Goal: Task Accomplishment & Management: Manage account settings

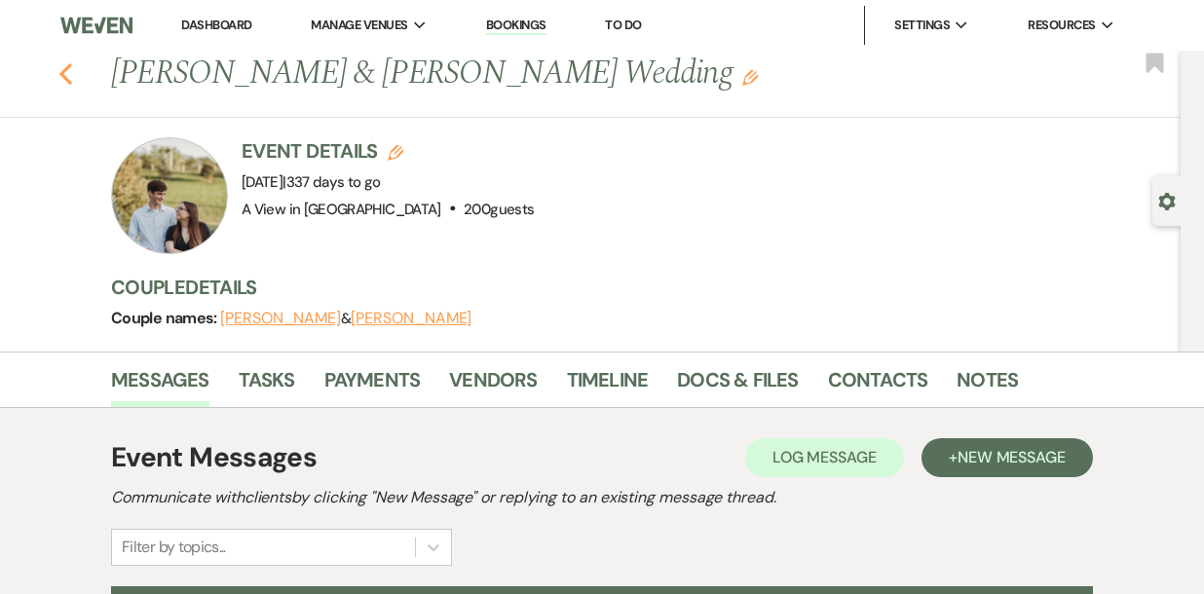
click at [66, 78] on use "button" at bounding box center [65, 73] width 13 height 21
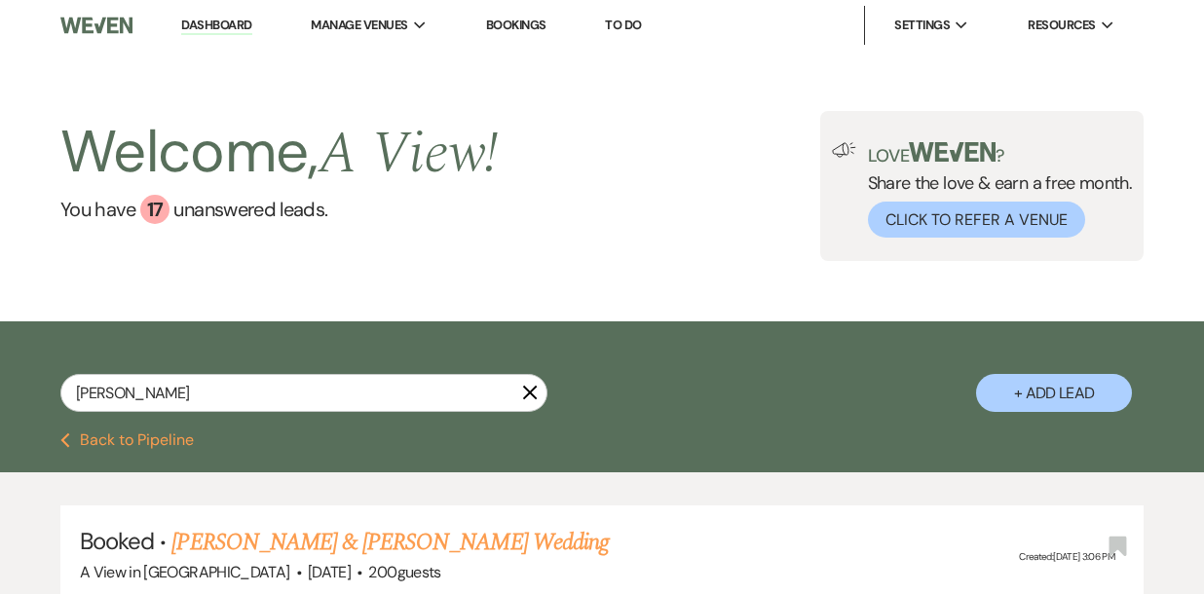
click at [523, 388] on icon "X" at bounding box center [530, 393] width 16 height 16
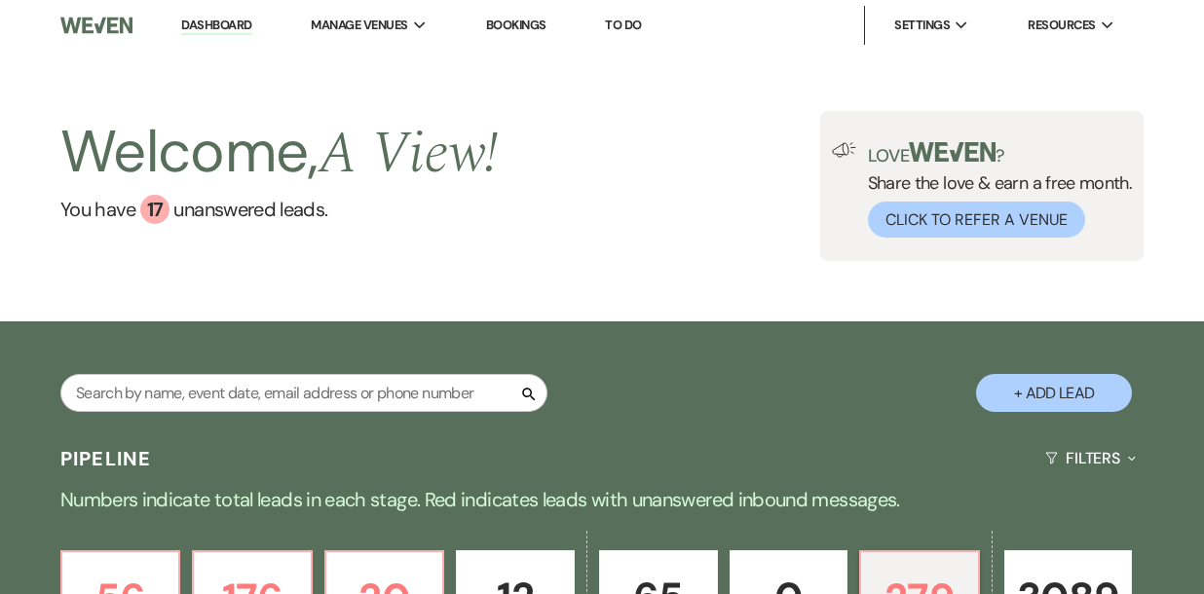
click at [520, 384] on button "Search" at bounding box center [529, 393] width 18 height 19
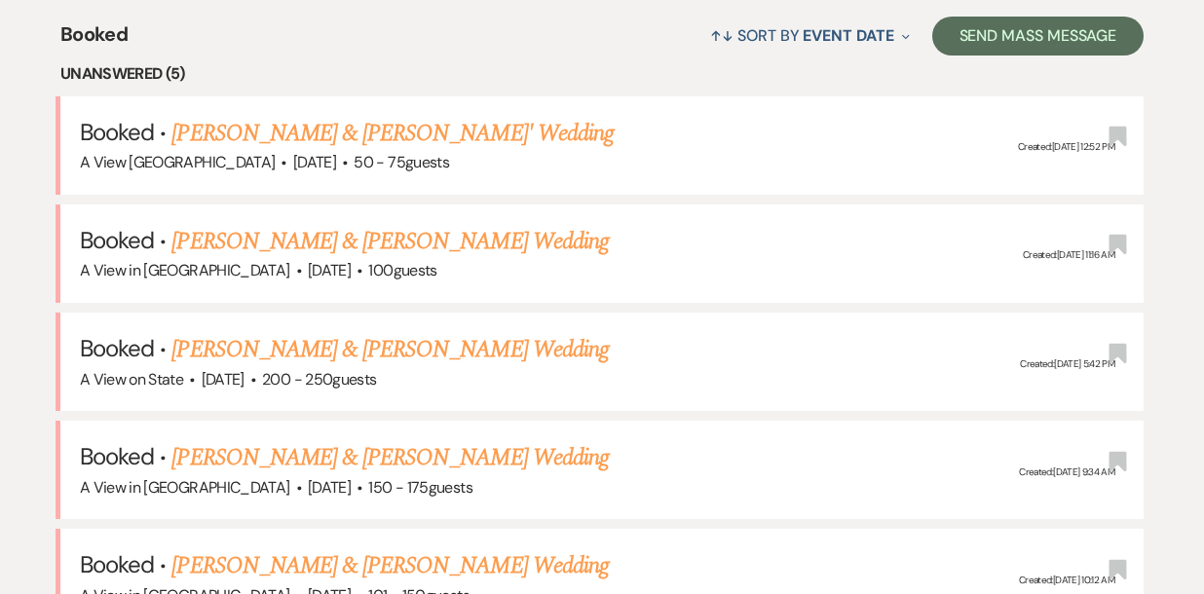
scroll to position [771, 0]
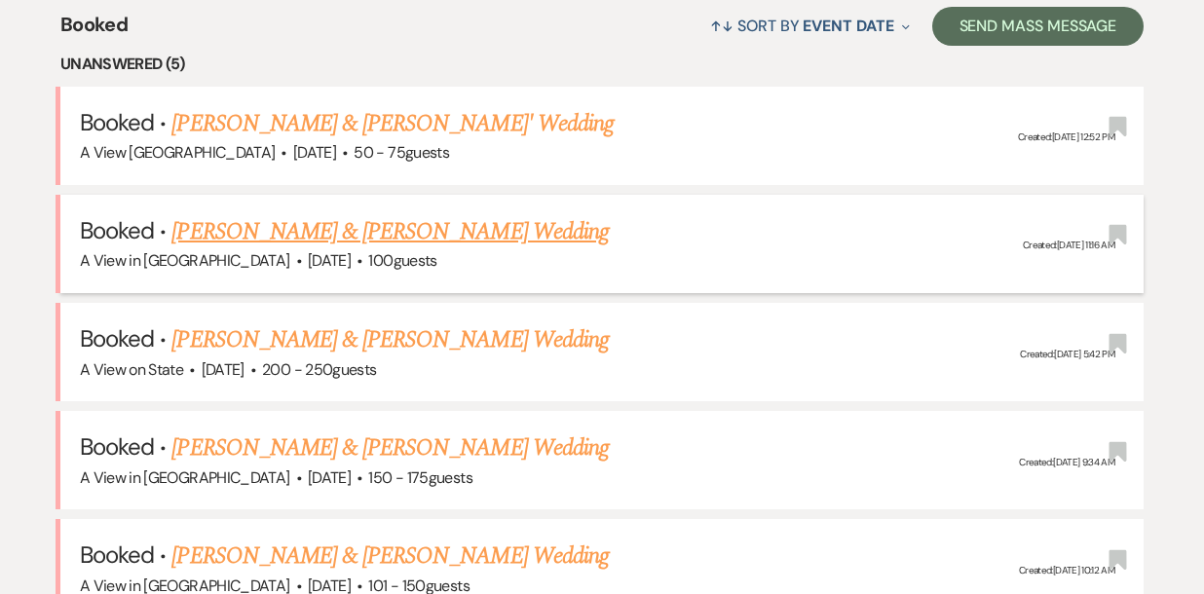
click at [411, 231] on link "[PERSON_NAME] & [PERSON_NAME] Wedding" at bounding box center [389, 231] width 436 height 35
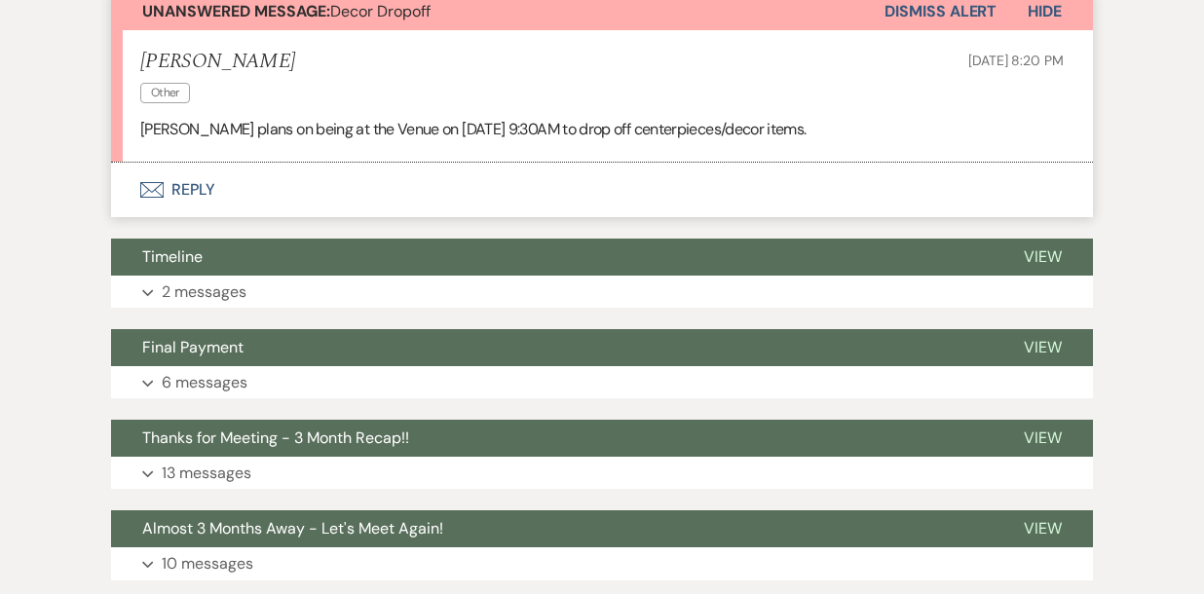
scroll to position [608, 0]
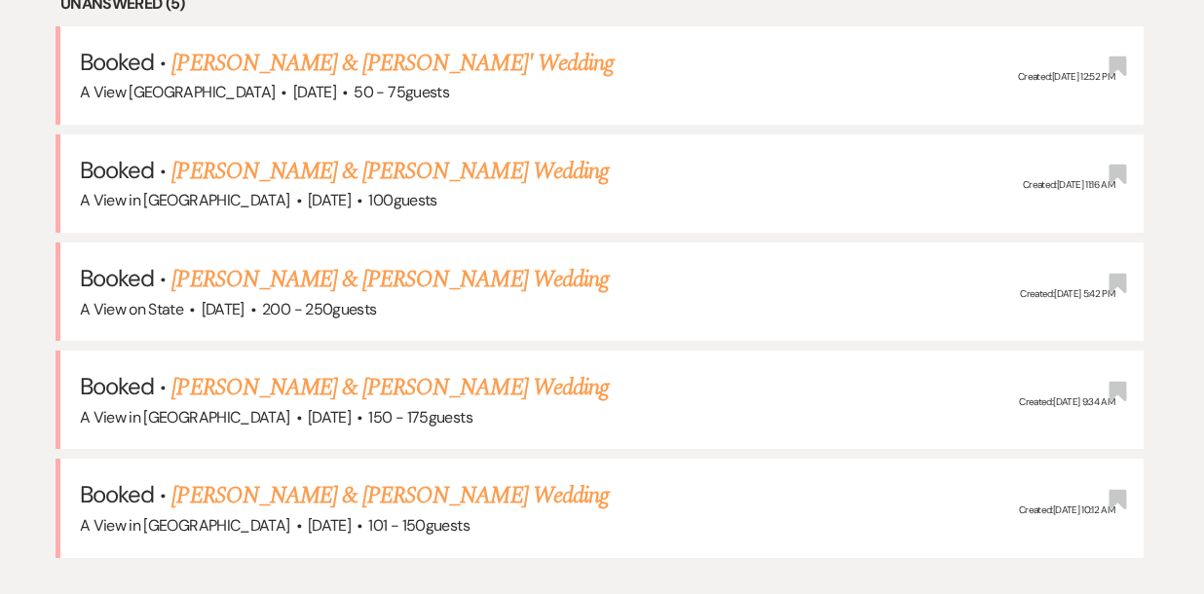
scroll to position [835, 0]
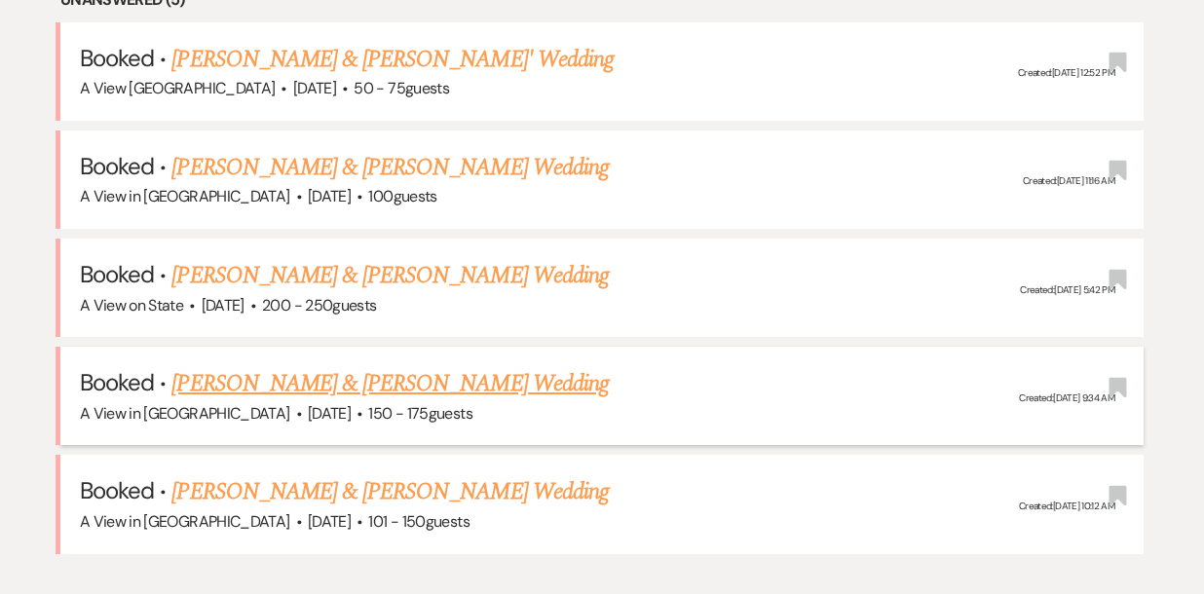
click at [212, 387] on link "[PERSON_NAME] & [PERSON_NAME] Wedding" at bounding box center [389, 383] width 436 height 35
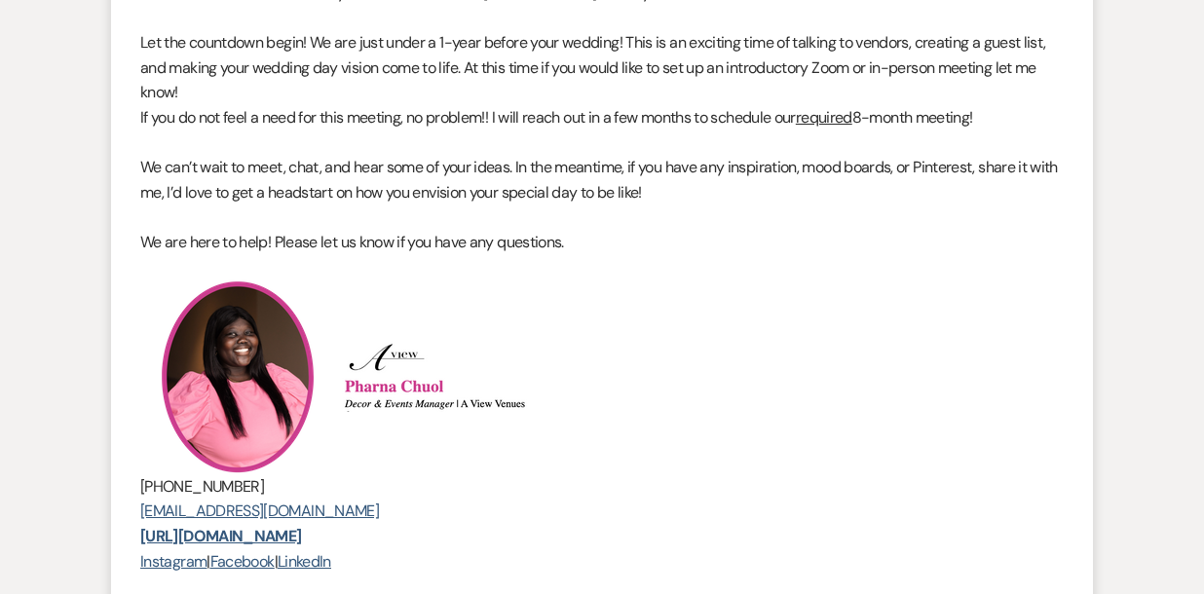
scroll to position [482, 0]
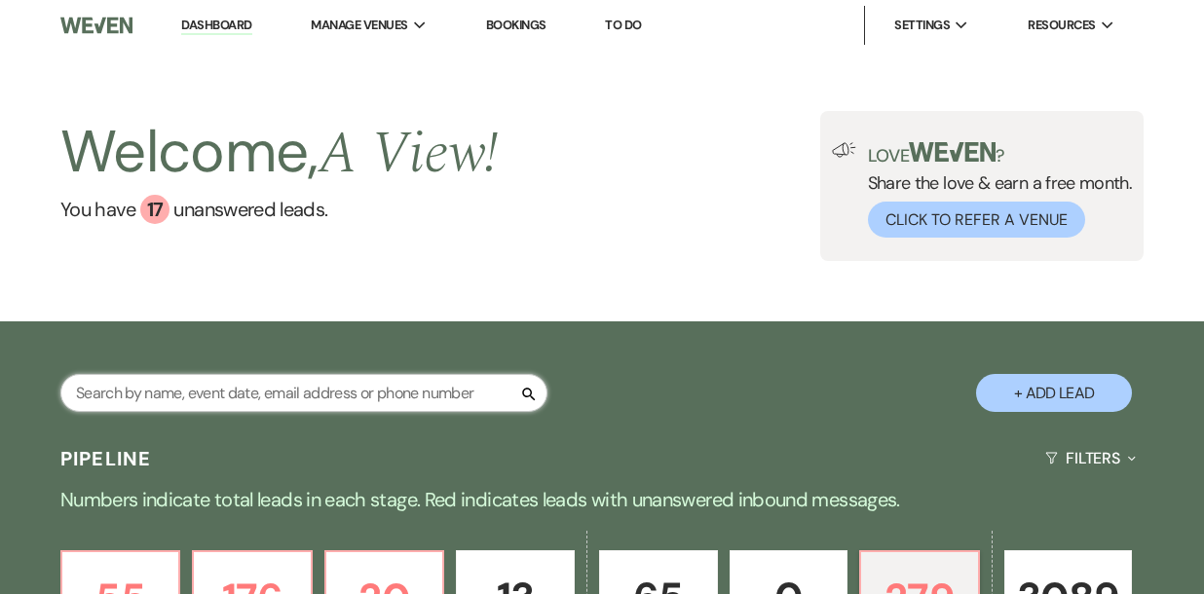
click at [152, 384] on input "text" at bounding box center [303, 393] width 487 height 38
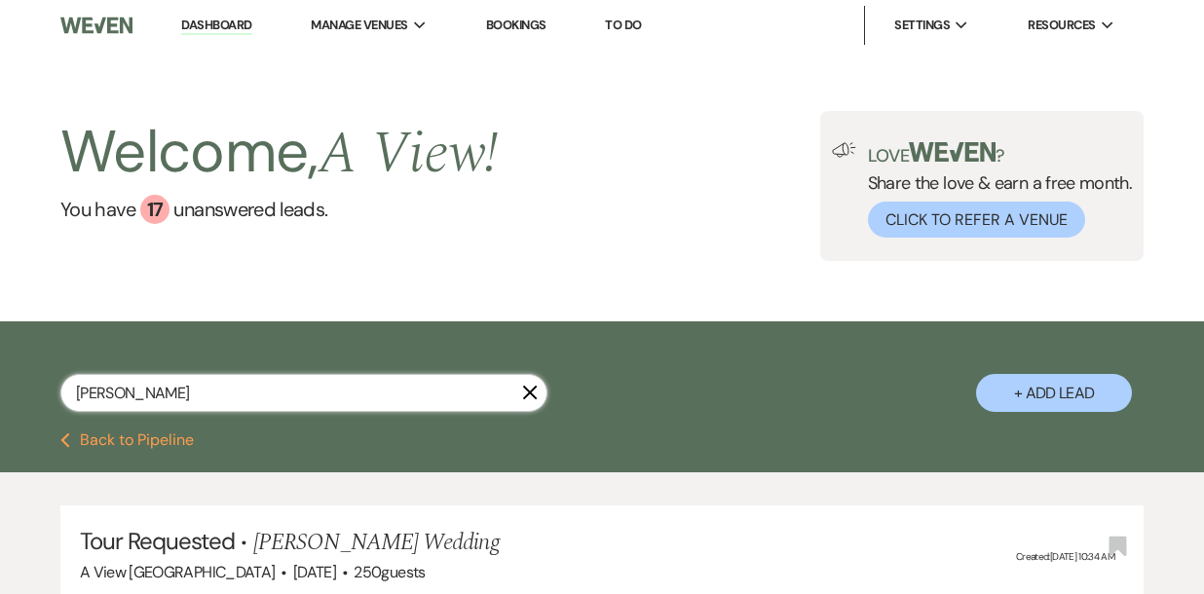
click at [95, 392] on input "[PERSON_NAME]" at bounding box center [303, 393] width 487 height 38
type input "[PERSON_NAME]"
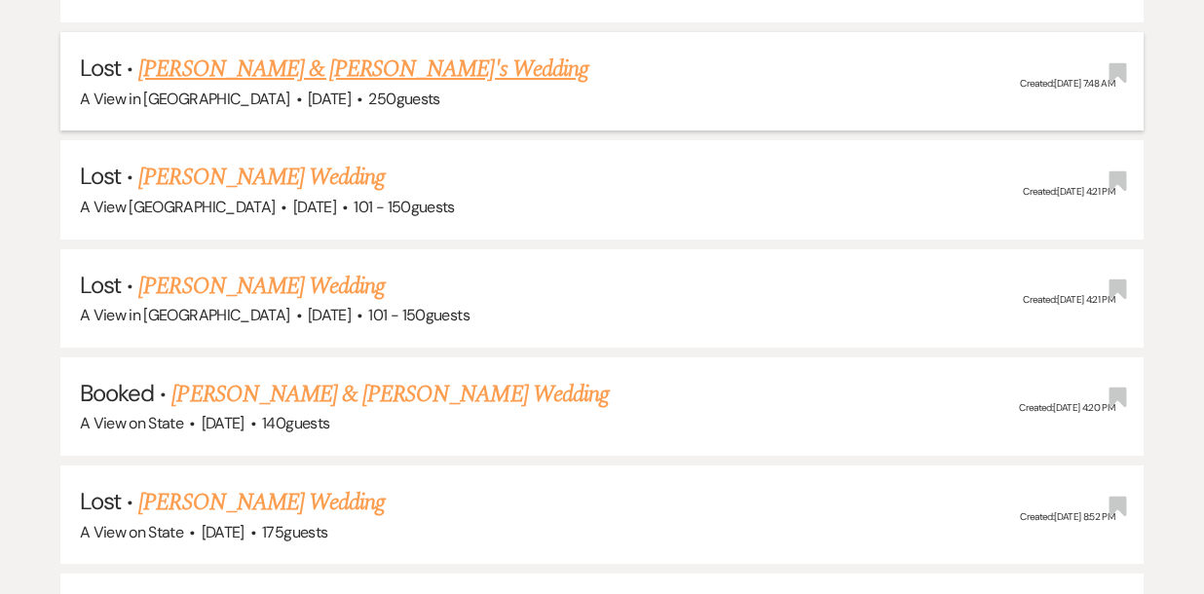
scroll to position [2897, 0]
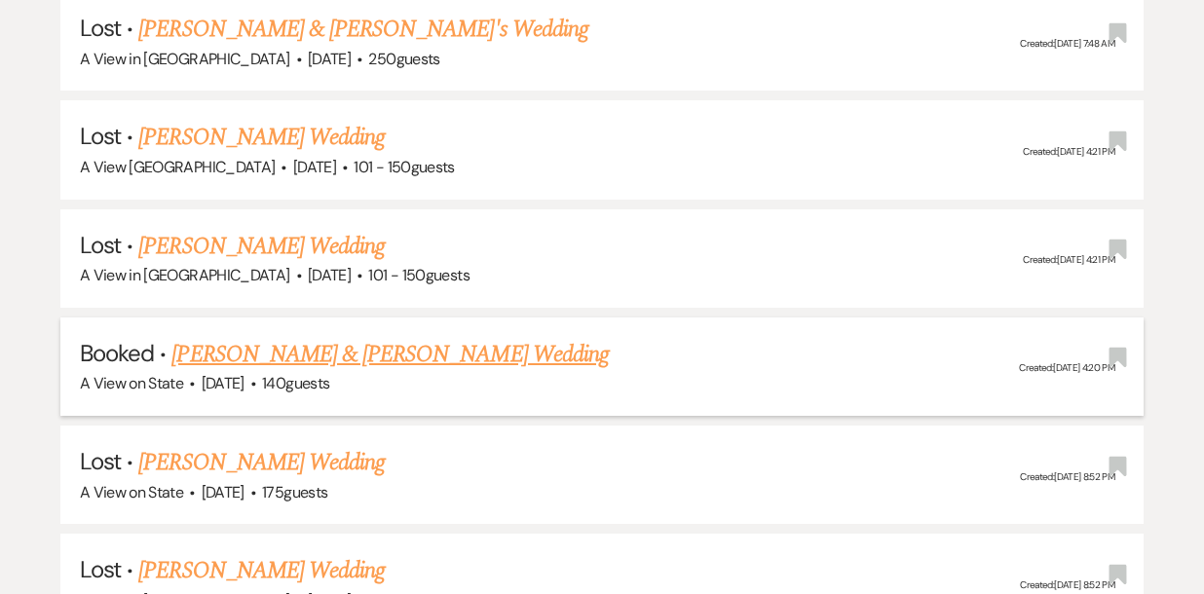
click at [297, 337] on link "[PERSON_NAME] & [PERSON_NAME] Wedding" at bounding box center [389, 354] width 436 height 35
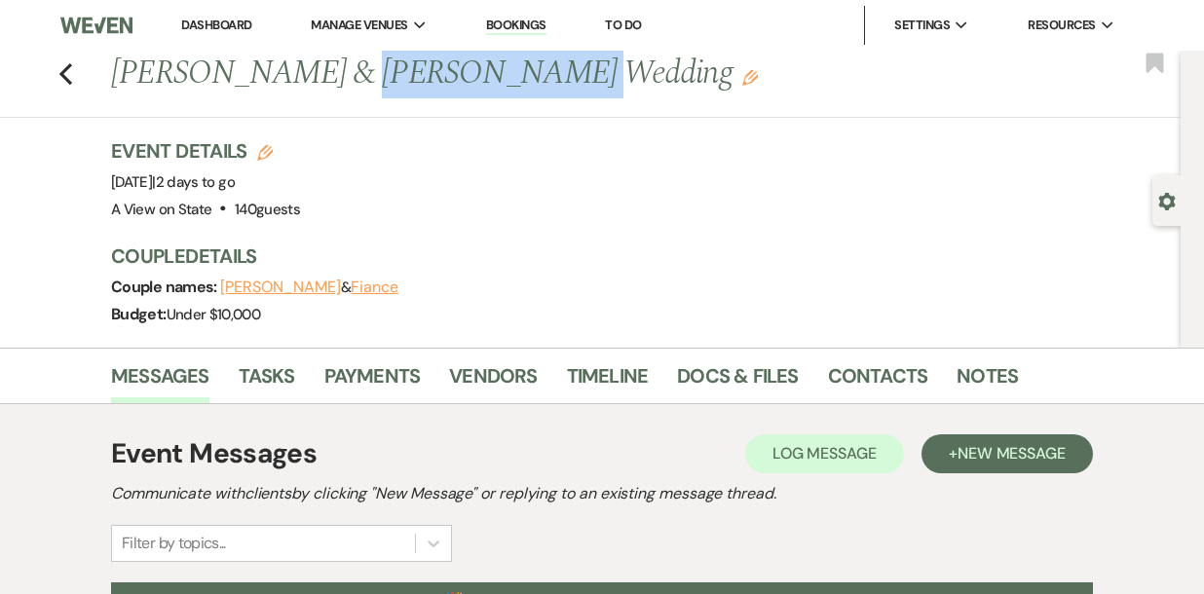
drag, startPoint x: 317, startPoint y: 78, endPoint x: 506, endPoint y: 85, distance: 189.1
click at [506, 85] on h1 "[PERSON_NAME] & [PERSON_NAME] Wedding Edit" at bounding box center [535, 74] width 848 height 47
copy h1 "[PERSON_NAME]"
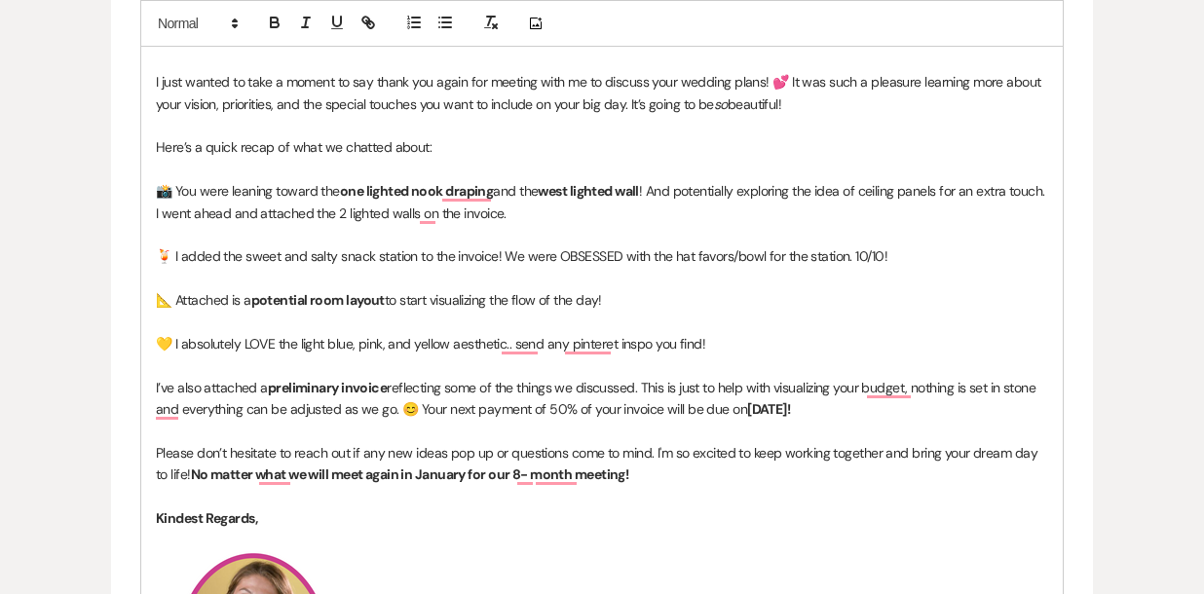
scroll to position [1060, 0]
